Goal: Check status: Check status

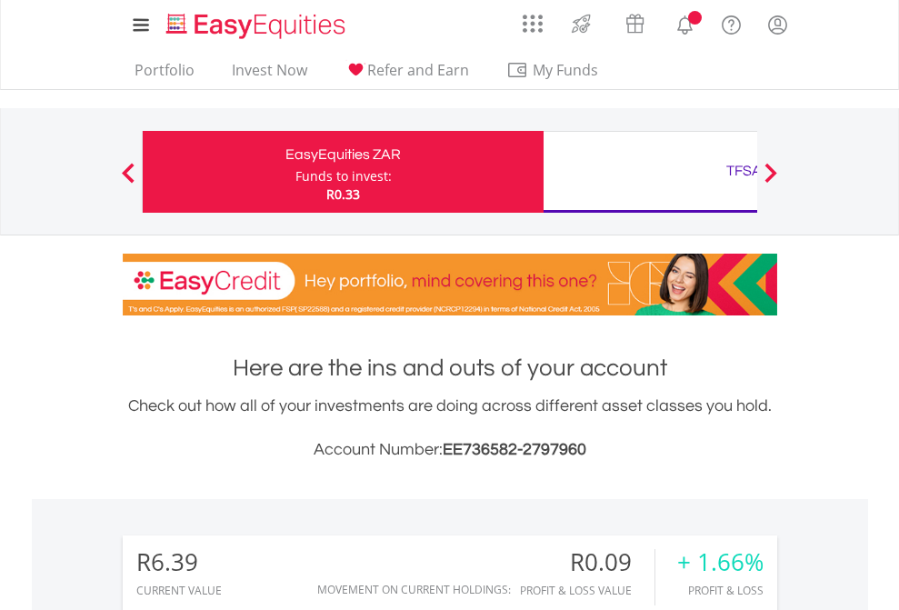
scroll to position [174, 285]
click at [295, 172] on div "Funds to invest:" at bounding box center [343, 176] width 96 height 18
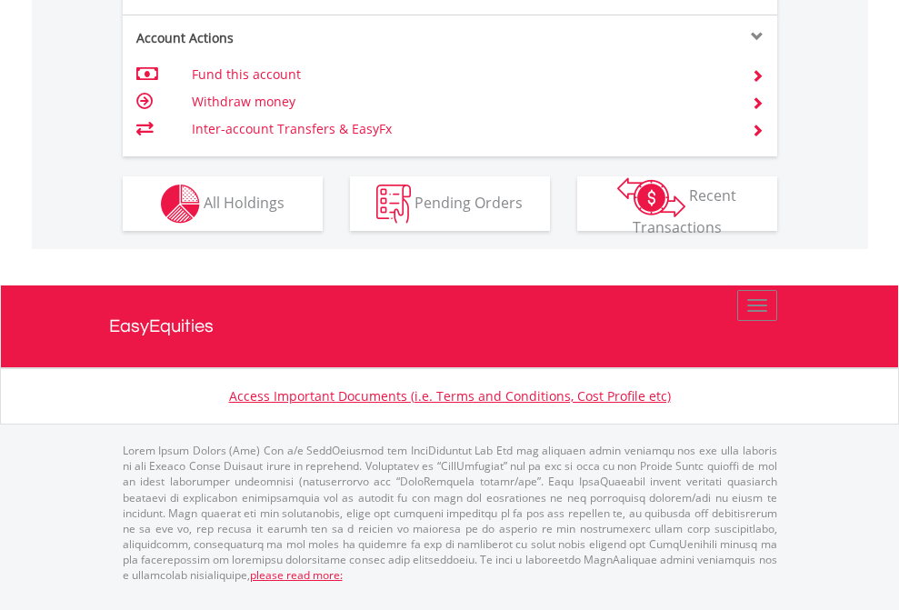
scroll to position [1706, 0]
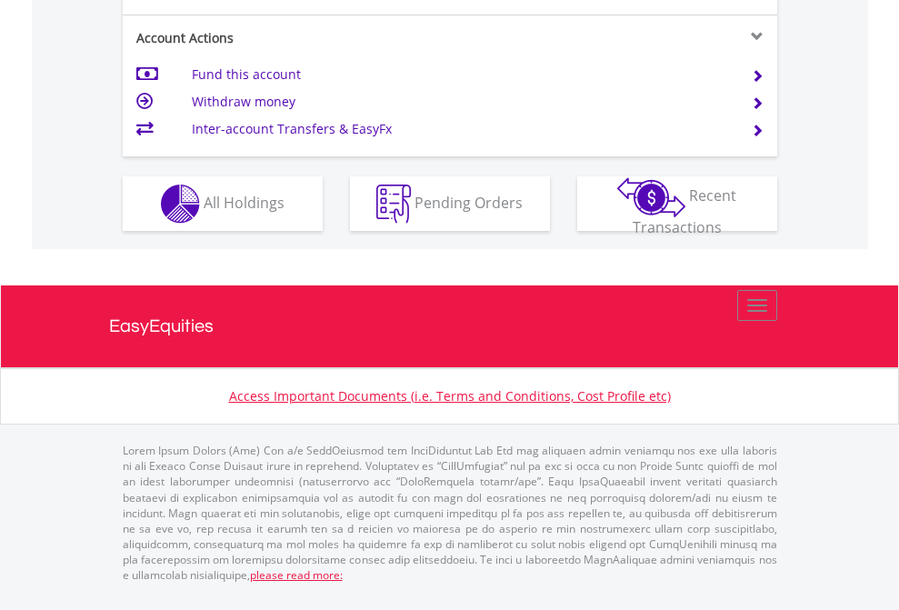
scroll to position [1706, 0]
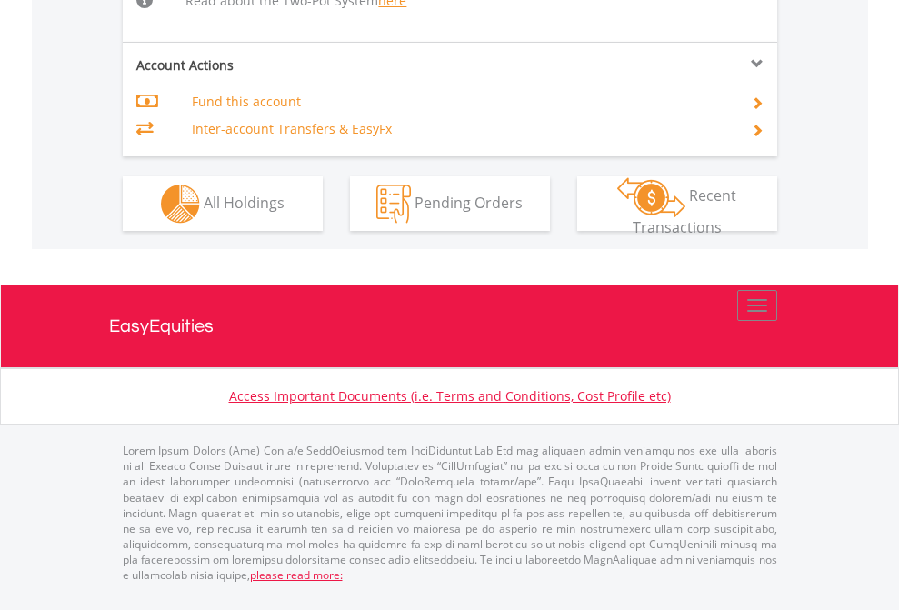
scroll to position [1885, 0]
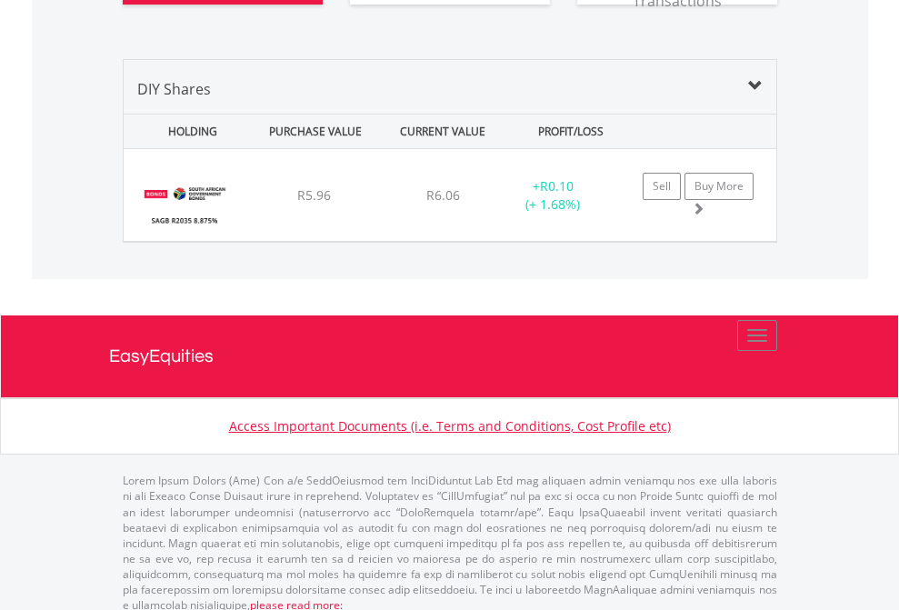
scroll to position [174, 285]
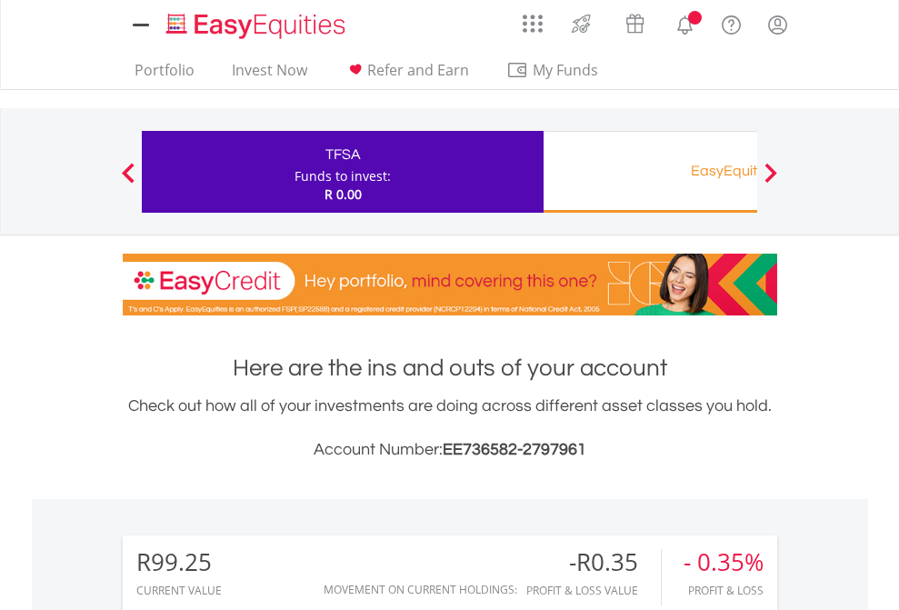
scroll to position [174, 285]
click at [650, 172] on div "EasyEquities RA" at bounding box center [743, 170] width 379 height 25
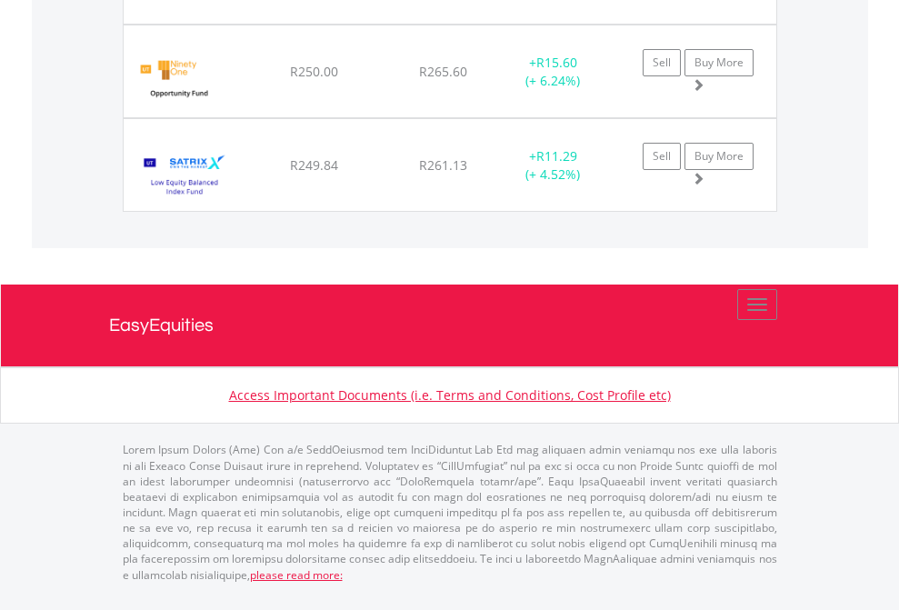
scroll to position [174, 285]
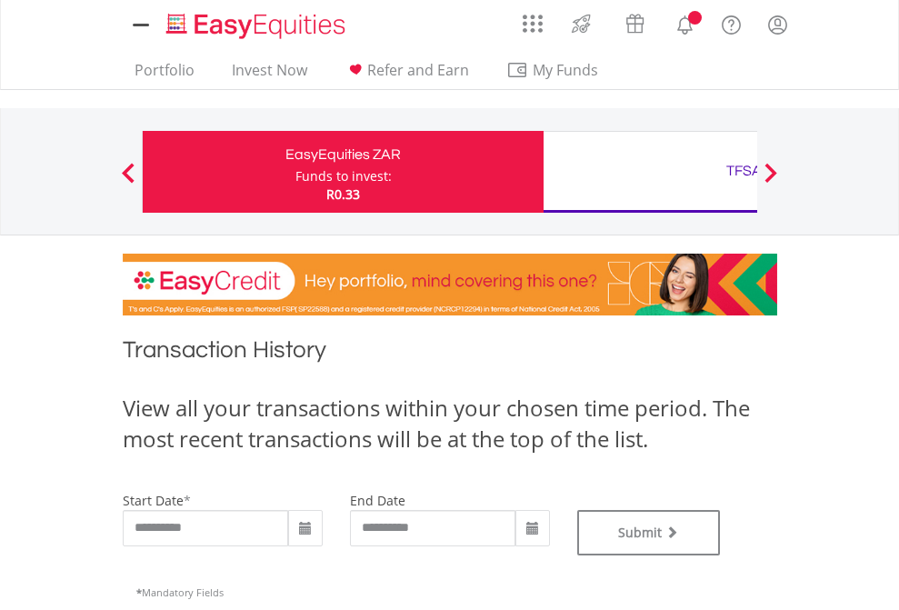
type input "**********"
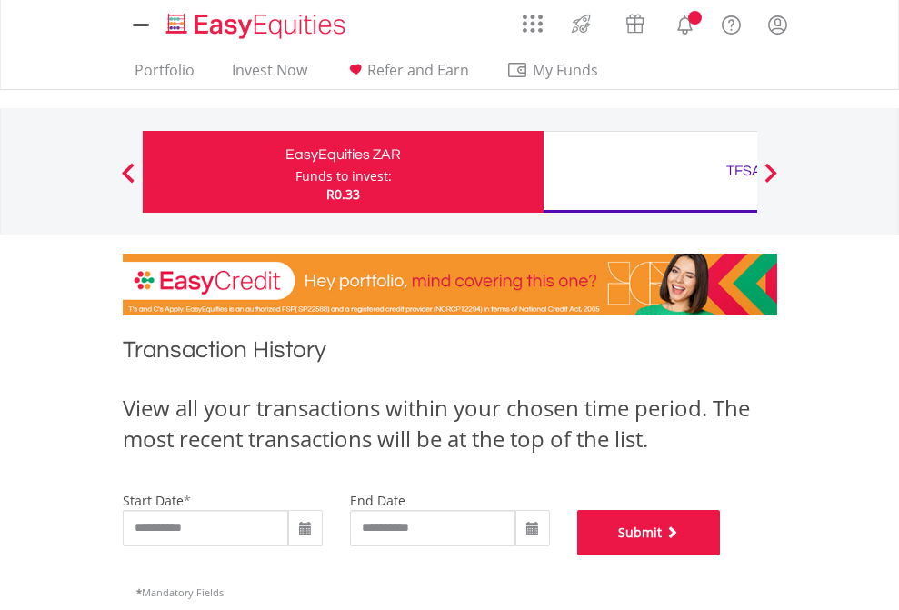
click at [721, 555] on button "Submit" at bounding box center [649, 532] width 144 height 45
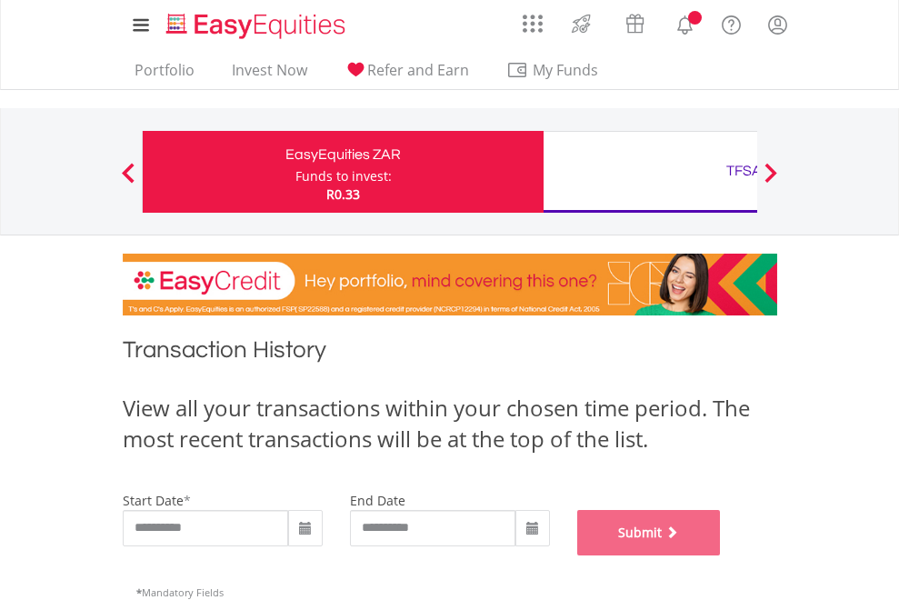
scroll to position [737, 0]
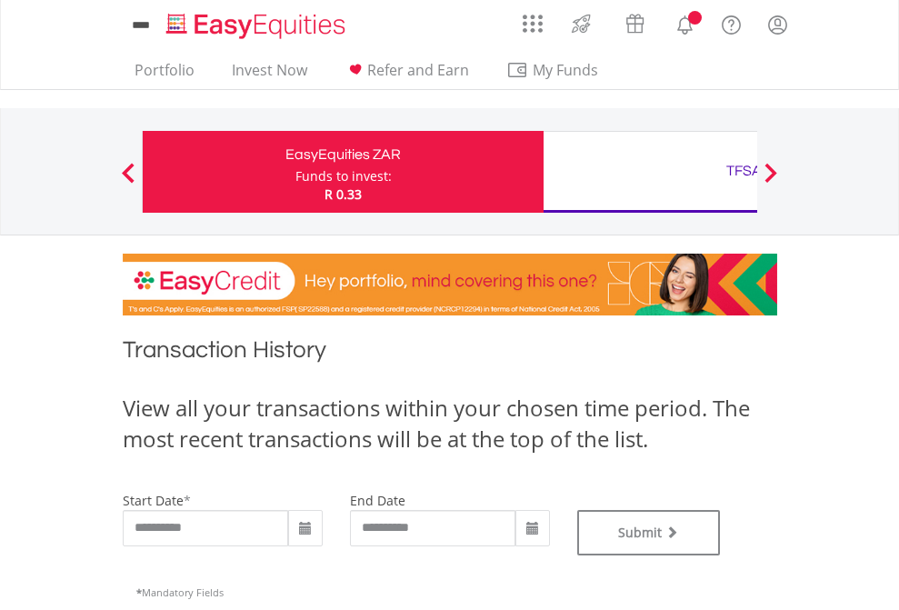
click at [650, 172] on div "TFSA" at bounding box center [743, 170] width 379 height 25
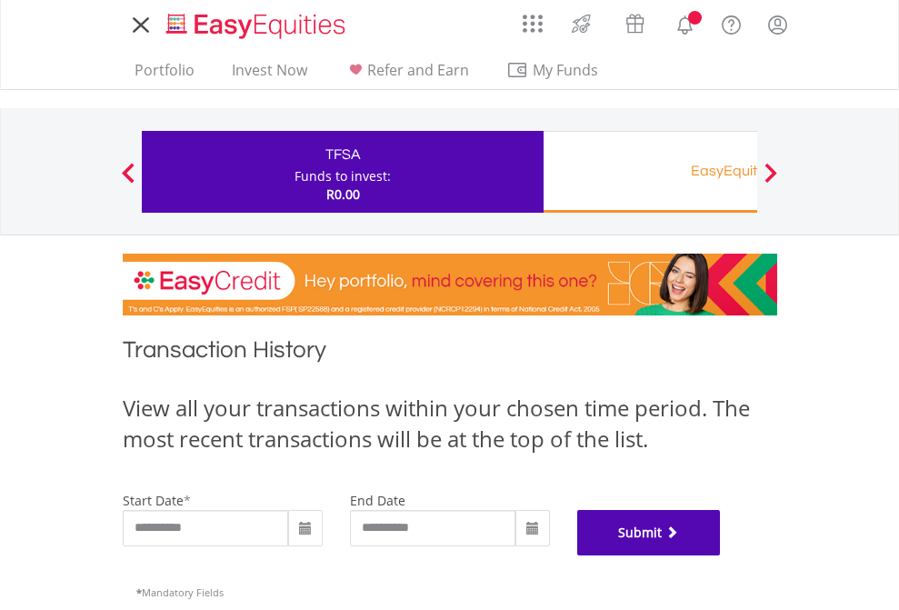
click at [721, 555] on button "Submit" at bounding box center [649, 532] width 144 height 45
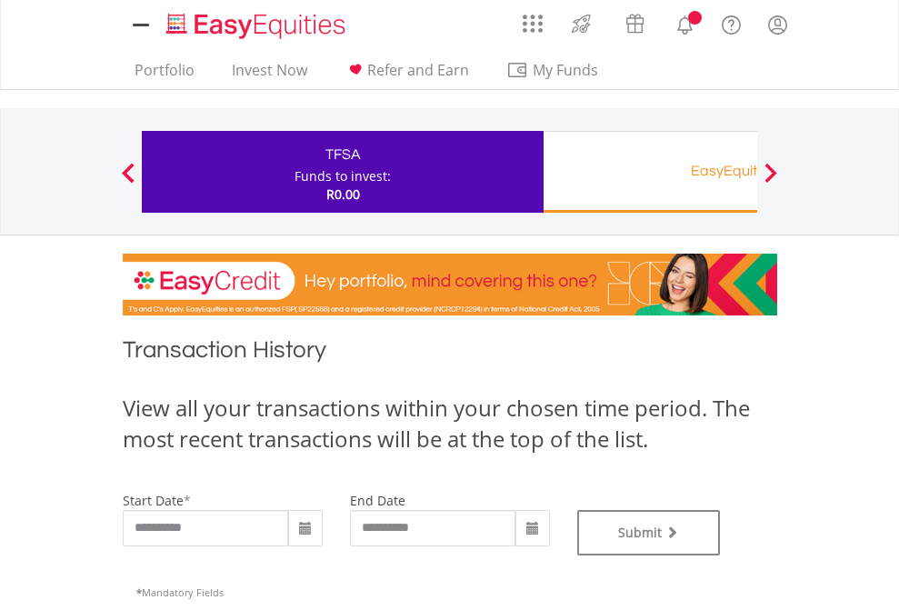
click at [650, 172] on div "EasyEquities RA" at bounding box center [743, 170] width 379 height 25
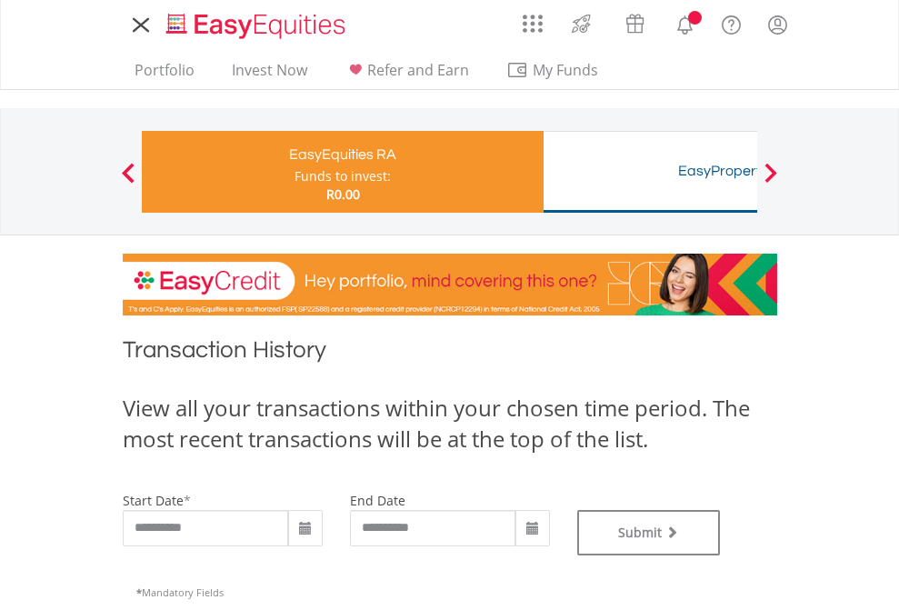
type input "**********"
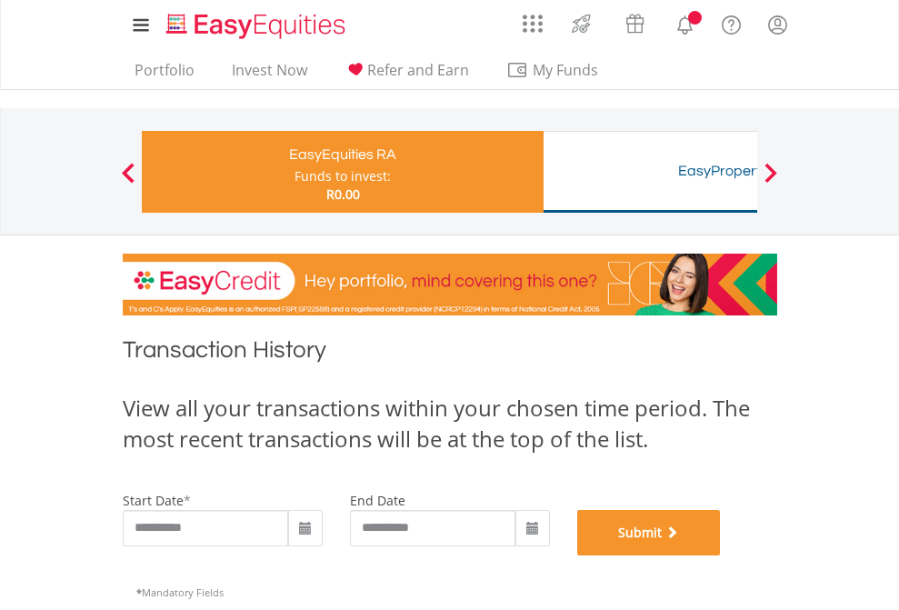
click at [721, 555] on button "Submit" at bounding box center [649, 532] width 144 height 45
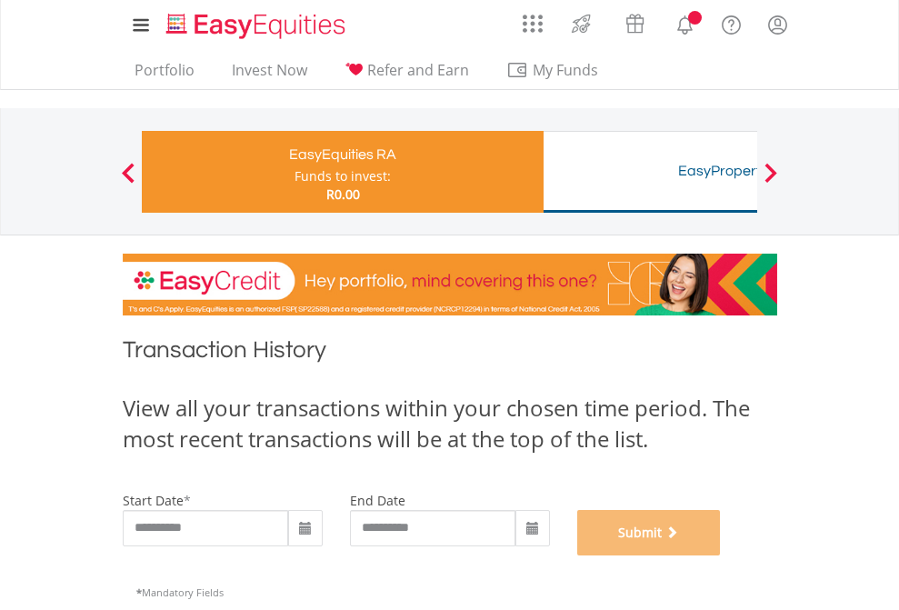
scroll to position [737, 0]
